Goal: Task Accomplishment & Management: Complete application form

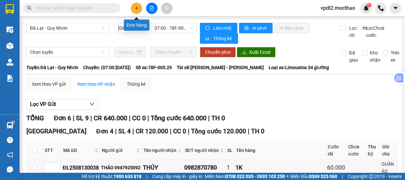
click at [137, 9] on icon "plus" at bounding box center [136, 8] width 0 height 4
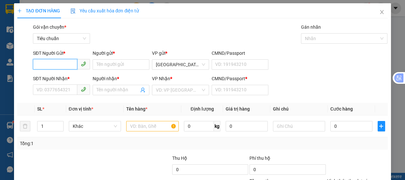
drag, startPoint x: 67, startPoint y: 62, endPoint x: 69, endPoint y: 55, distance: 6.8
click at [67, 60] on input "SĐT Người Gửi *" at bounding box center [55, 64] width 44 height 10
click at [44, 74] on div "0378391728 - THÀNH" at bounding box center [61, 77] width 49 height 7
type input "0378391728"
type input "THÀNH"
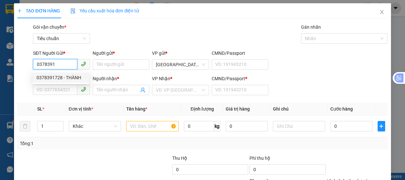
type input "0775451696"
type input "TÂM"
type input "0"
type input "120.000"
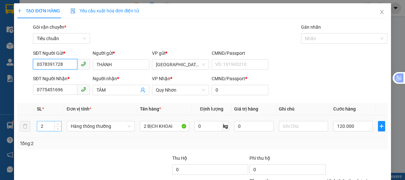
type input "0378391728"
click at [44, 124] on input "2" at bounding box center [49, 126] width 24 height 10
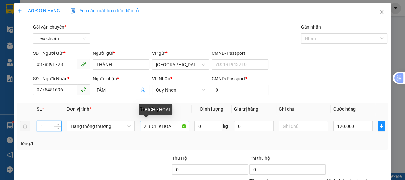
type input "1"
click at [144, 127] on input "2 BỊCH KHOAI" at bounding box center [164, 126] width 49 height 10
type input "0"
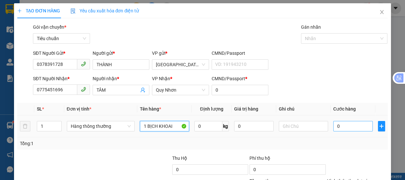
type input "1 BỊCH KHOAI"
click at [342, 127] on input "0" at bounding box center [352, 126] width 39 height 10
type input "6"
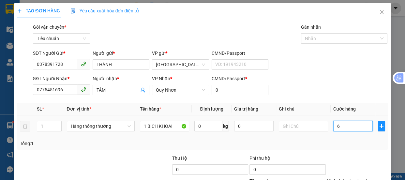
type input "60"
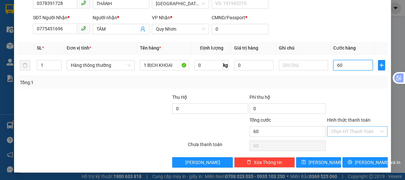
type input "60"
type input "60.000"
click at [342, 129] on input "Hình thức thanh toán" at bounding box center [355, 132] width 48 height 10
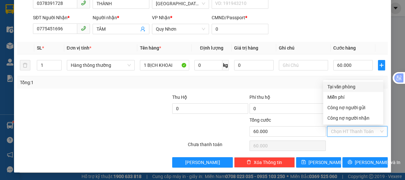
click at [341, 85] on div "Tại văn phòng" at bounding box center [353, 86] width 52 height 7
type input "0"
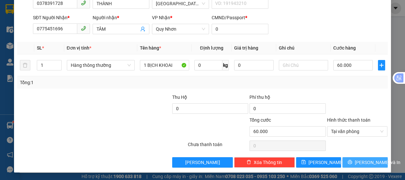
click at [367, 159] on span "[PERSON_NAME] và In" at bounding box center [378, 162] width 46 height 7
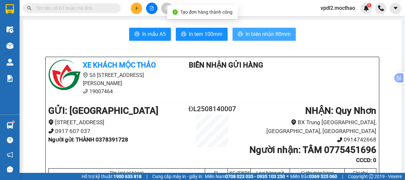
click at [250, 34] on span "In biên nhận 80mm" at bounding box center [268, 34] width 45 height 8
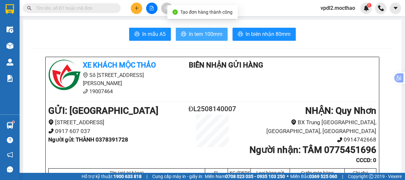
drag, startPoint x: 205, startPoint y: 36, endPoint x: 229, endPoint y: 44, distance: 25.7
click at [206, 36] on span "In tem 100mm" at bounding box center [206, 34] width 34 height 8
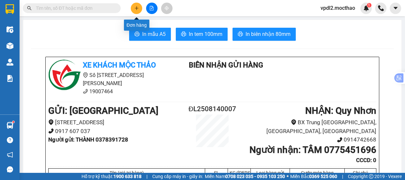
click at [135, 9] on icon "plus" at bounding box center [136, 8] width 5 height 5
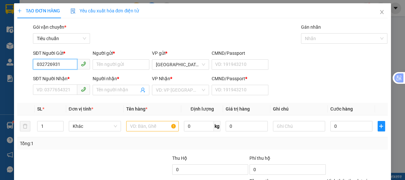
type input "0327269311"
click at [52, 79] on div "0327269311 - HƯƠNG" at bounding box center [61, 77] width 49 height 7
type input "HƯƠNG"
type input "0968980955"
type input "HẠNH"
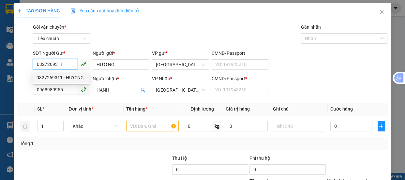
type input "50.000"
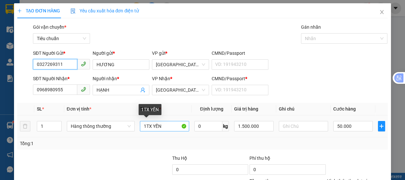
type input "0327269311"
click at [167, 127] on input "1TX YẾN" at bounding box center [164, 126] width 49 height 10
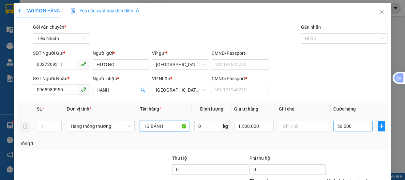
type input "1G BÁNH"
click at [350, 127] on input "50.000" at bounding box center [352, 126] width 39 height 10
type input "4"
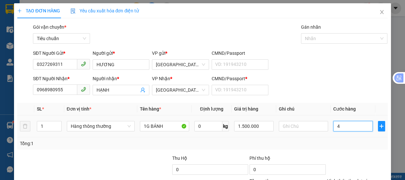
type input "0"
click at [257, 126] on input "1.500.000" at bounding box center [253, 126] width 39 height 10
click at [239, 124] on input "1.500.000" at bounding box center [253, 126] width 39 height 10
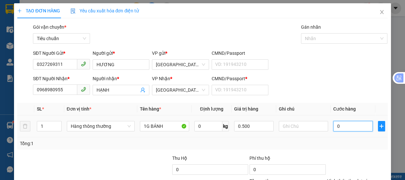
type input "500.000"
click at [355, 128] on input "0" at bounding box center [352, 126] width 39 height 10
type input "3"
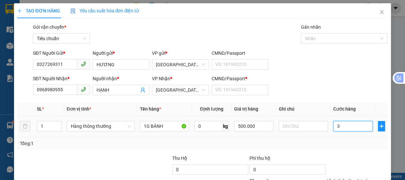
type input "30"
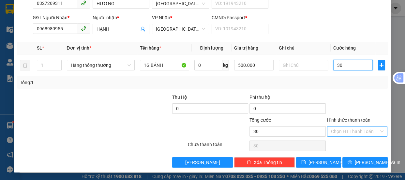
type input "30"
type input "30.000"
click at [354, 130] on input "Hình thức thanh toán" at bounding box center [355, 132] width 48 height 10
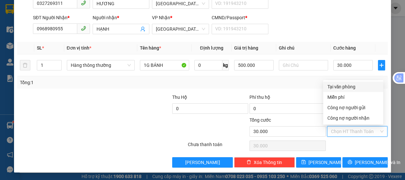
click at [349, 86] on div "Tại văn phòng" at bounding box center [353, 86] width 52 height 7
type input "0"
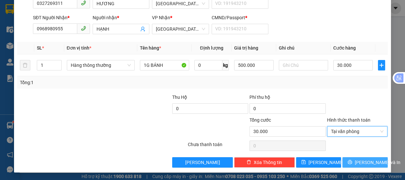
click at [366, 160] on span "[PERSON_NAME] và In" at bounding box center [378, 162] width 46 height 7
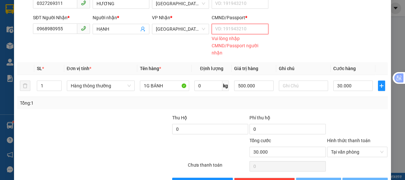
click at [245, 27] on input "CMND/Passport *" at bounding box center [240, 29] width 57 height 10
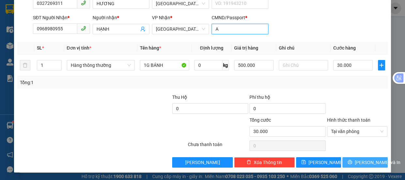
type input "A"
click at [366, 159] on span "[PERSON_NAME] và In" at bounding box center [378, 162] width 46 height 7
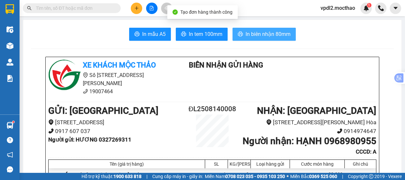
click at [284, 36] on span "In biên nhận 80mm" at bounding box center [268, 34] width 45 height 8
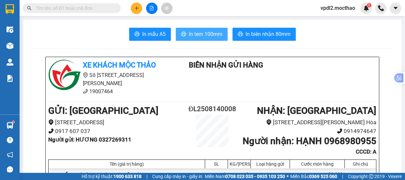
click at [219, 32] on span "In tem 100mm" at bounding box center [206, 34] width 34 height 8
